Goal: Task Accomplishment & Management: Manage account settings

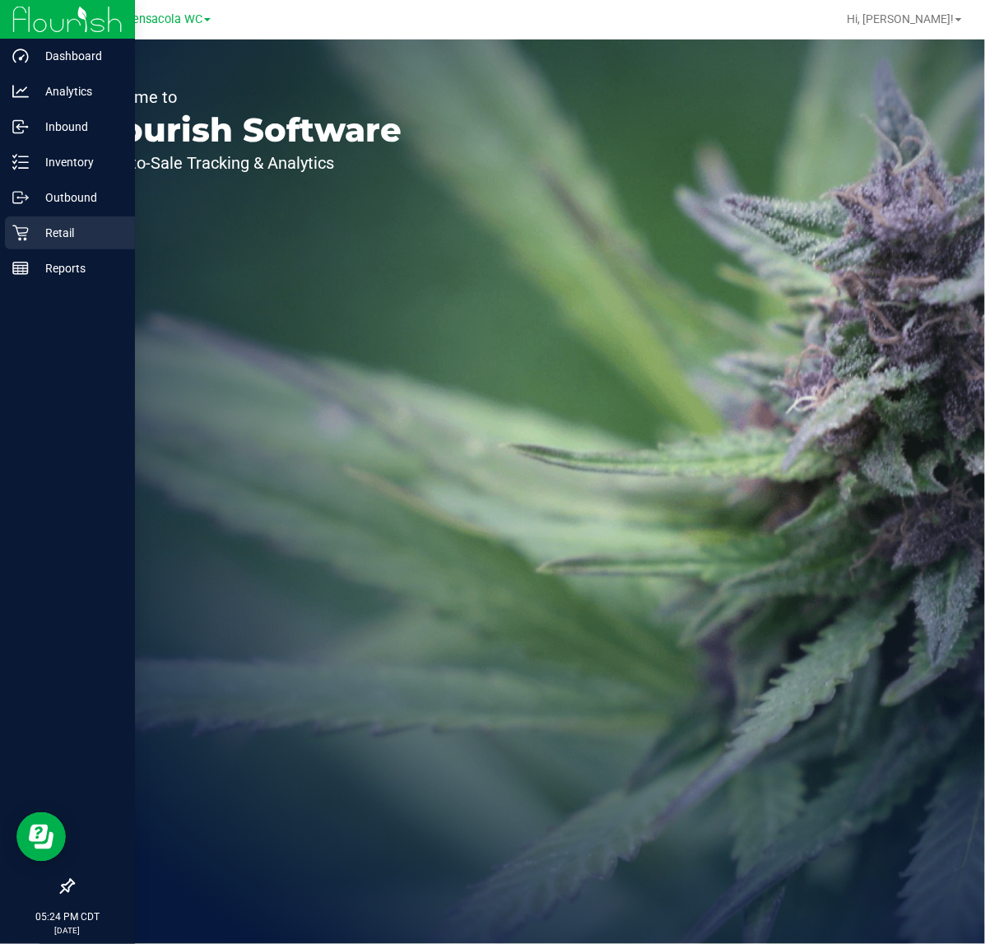
drag, startPoint x: 39, startPoint y: 245, endPoint x: 108, endPoint y: 235, distance: 69.8
click at [39, 247] on div "Retail" at bounding box center [70, 232] width 130 height 33
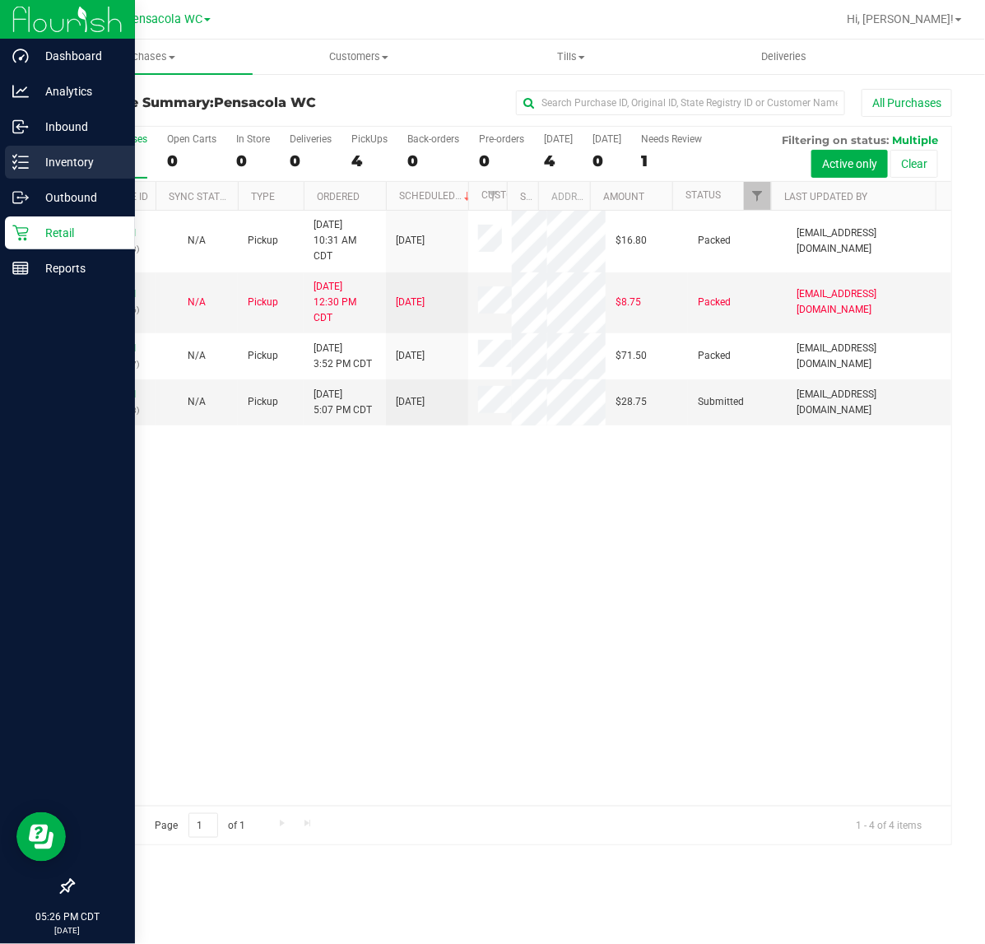
click at [39, 167] on p "Inventory" at bounding box center [78, 162] width 99 height 20
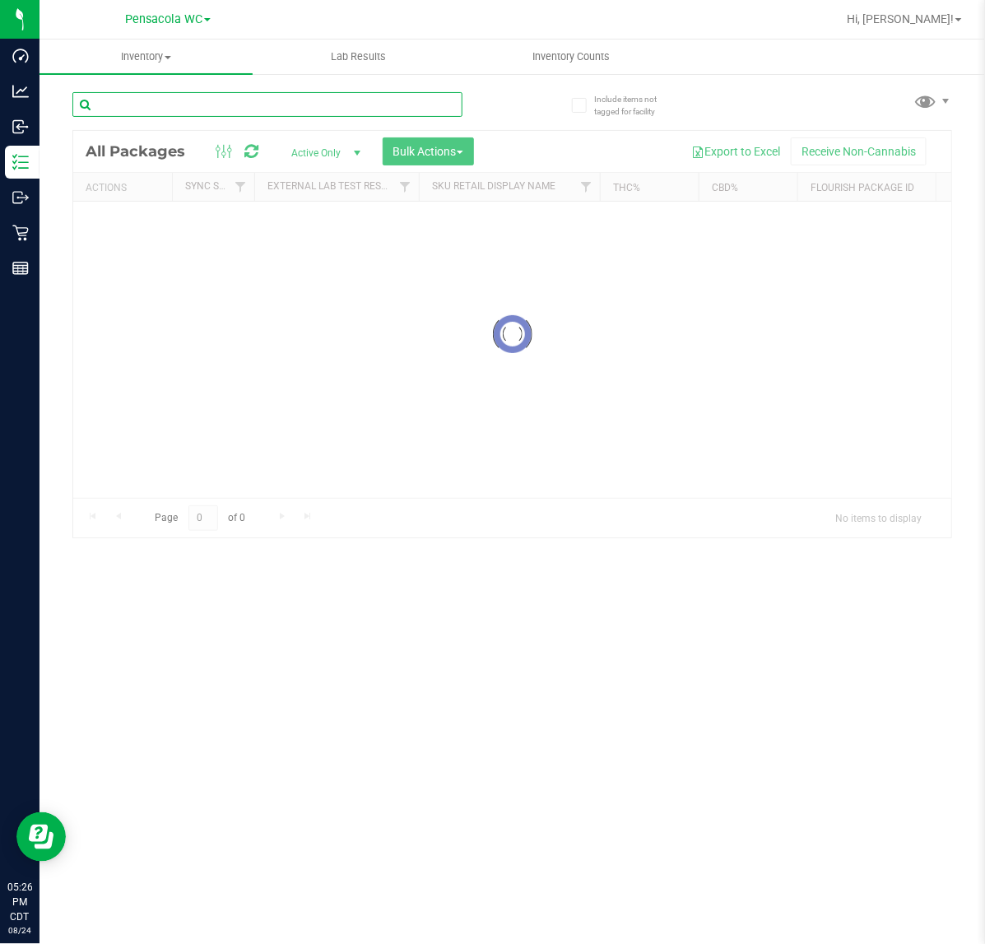
click at [281, 105] on div "Inventory All packages All inventory Waste log Create inventory Lab Results Inv…" at bounding box center [513, 492] width 946 height 904
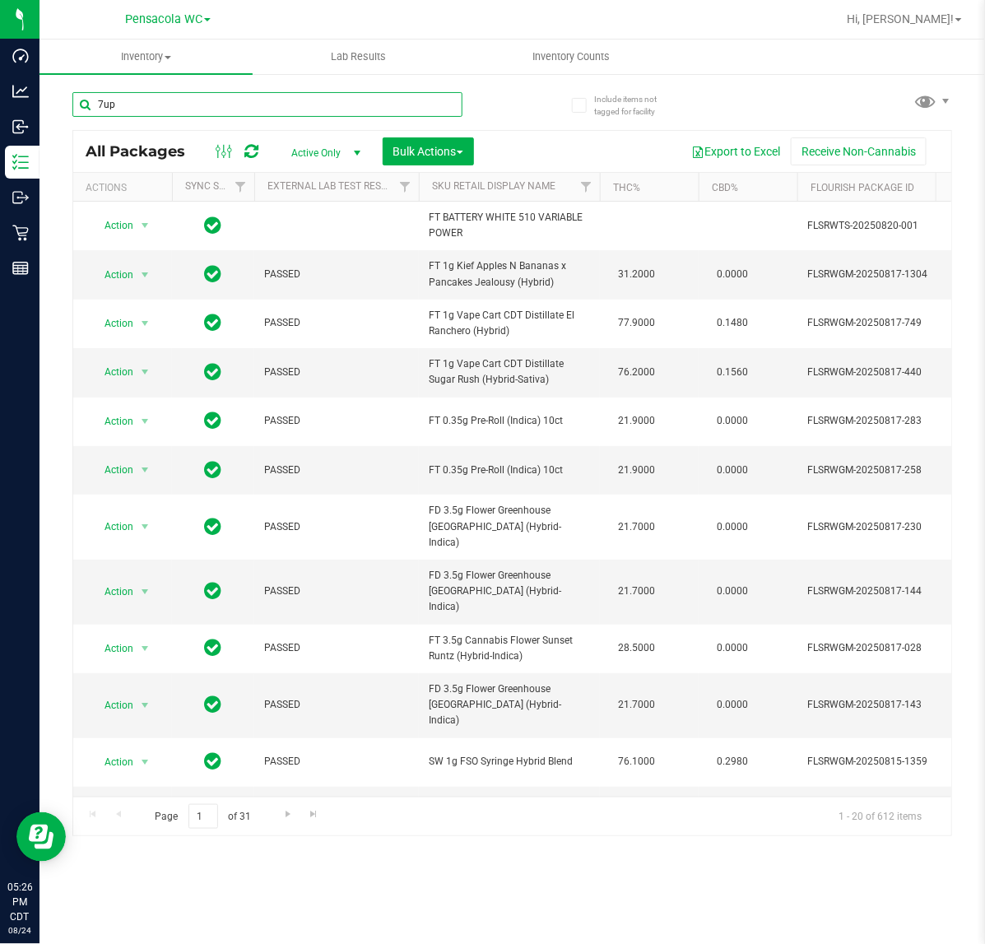
type input "7up"
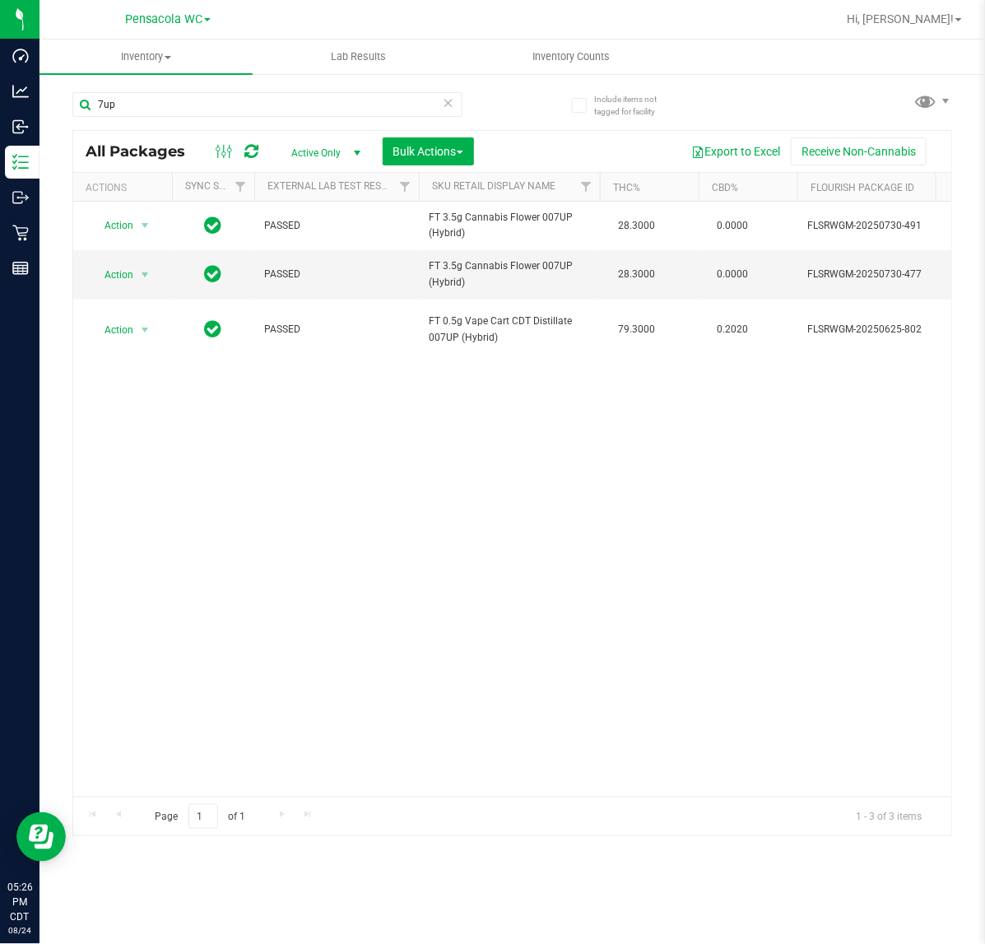
click at [227, 779] on div "Action Action Adjust qty Create package Edit attributes Global inventory Locate…" at bounding box center [512, 499] width 878 height 595
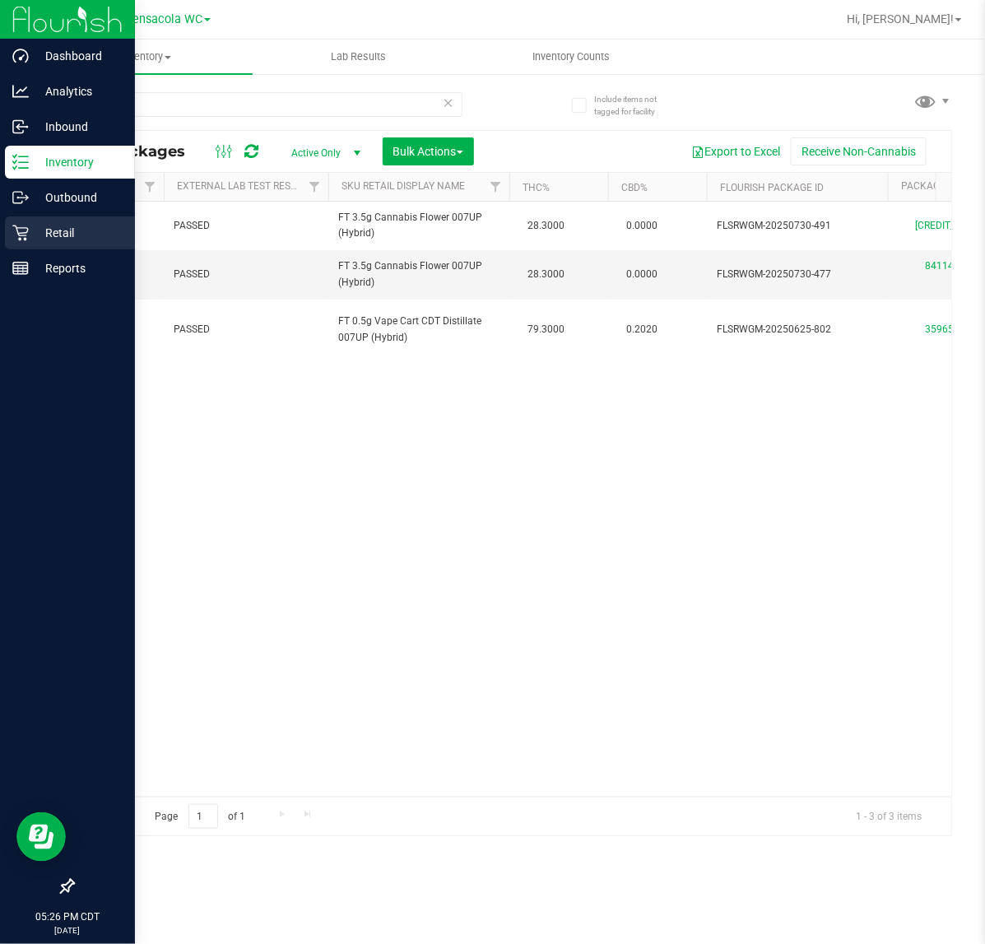
click at [18, 225] on icon at bounding box center [20, 233] width 16 height 16
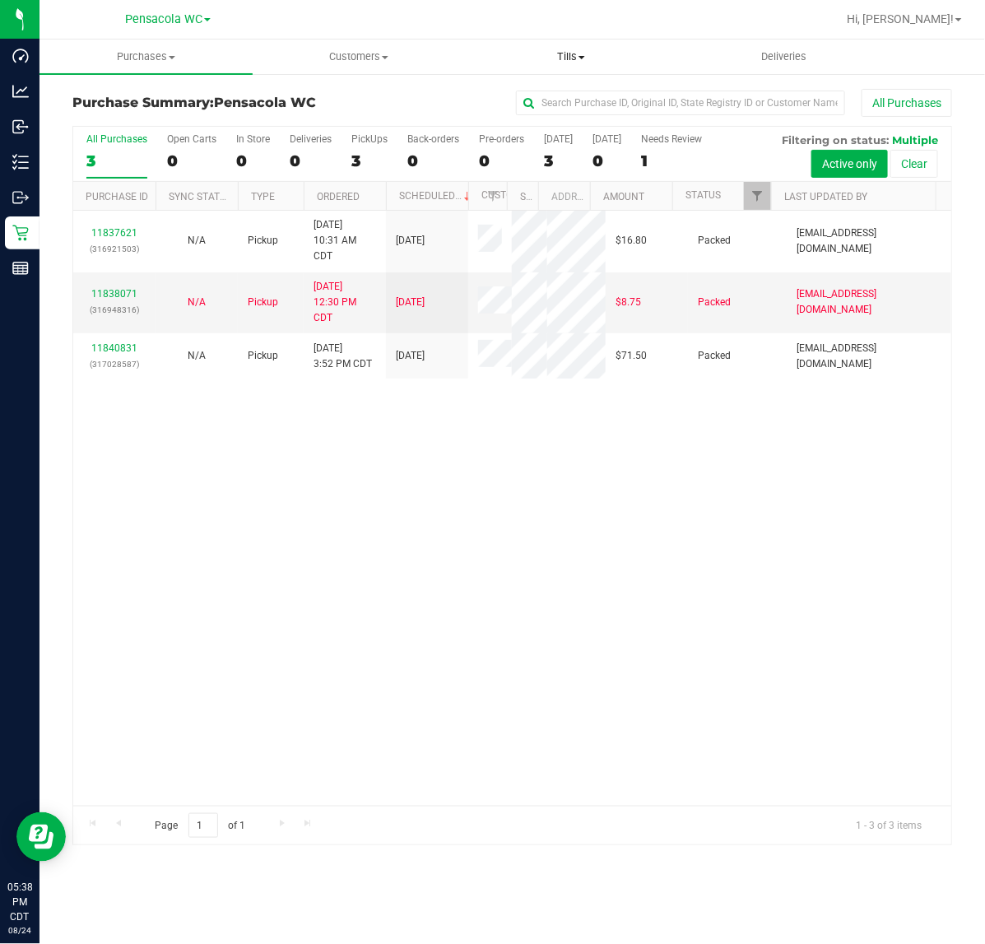
click at [569, 50] on span "Tills" at bounding box center [572, 56] width 212 height 15
click at [539, 100] on span "Manage tills" at bounding box center [520, 99] width 111 height 14
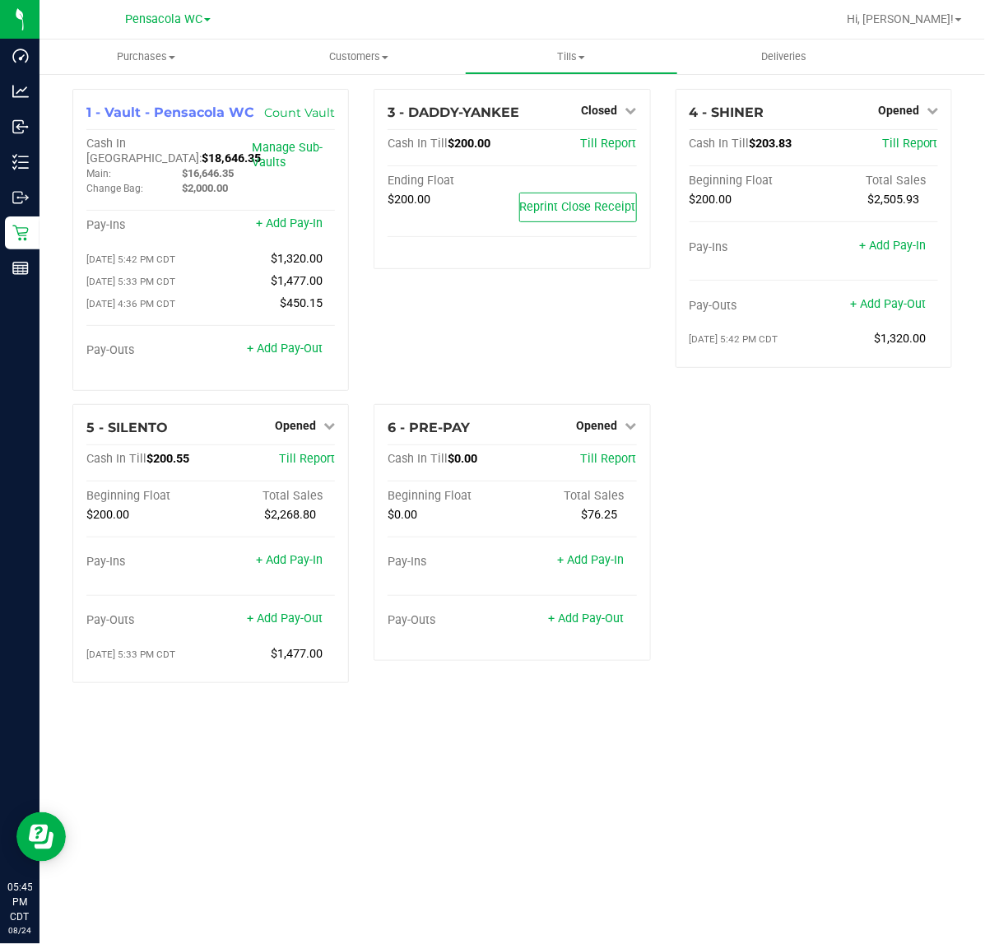
click at [391, 330] on div "3 - DADDY-YANKEE Closed Open Till Cash In Till $200.00 Till Report Ending Float…" at bounding box center [511, 246] width 301 height 315
